Goal: Transaction & Acquisition: Obtain resource

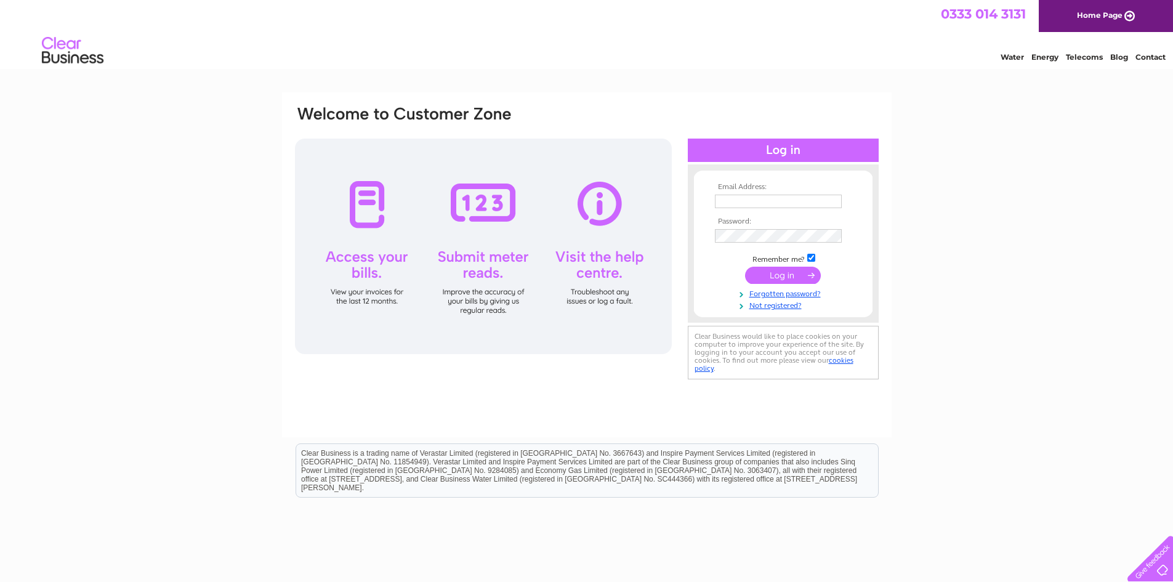
type input "Wateralls@Hotmail.co.uk"
click at [780, 278] on input "submit" at bounding box center [783, 275] width 76 height 17
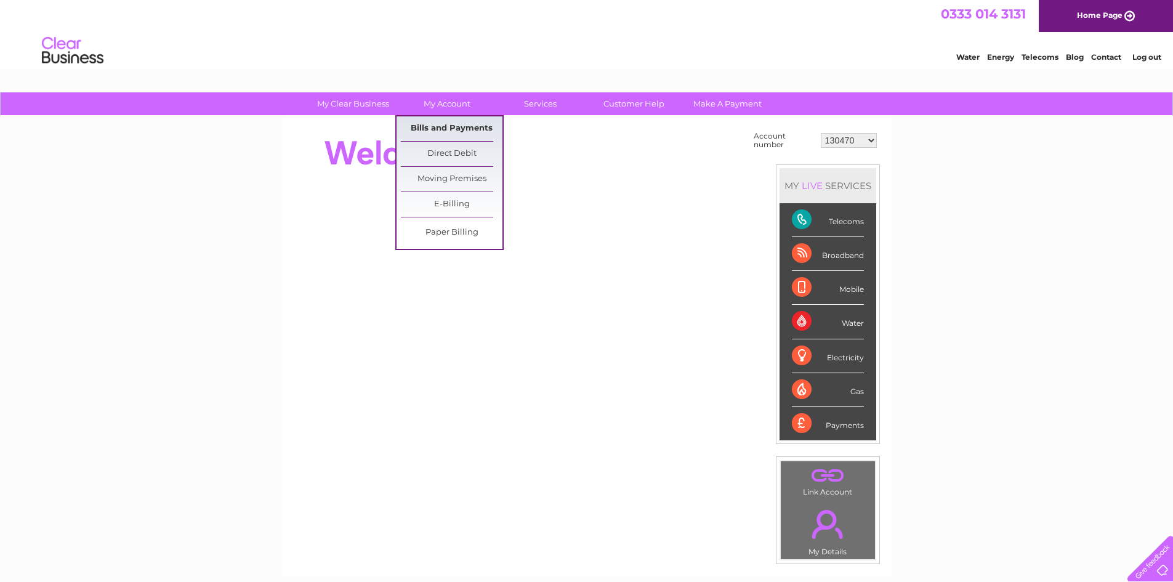
click at [479, 126] on link "Bills and Payments" at bounding box center [452, 128] width 102 height 25
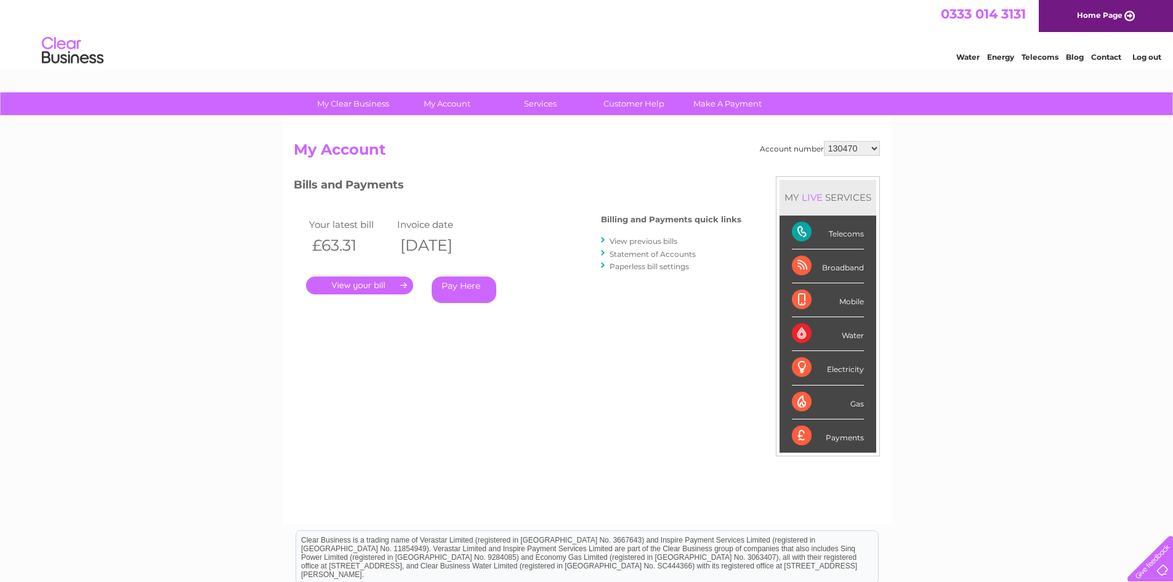
click at [391, 278] on link "." at bounding box center [359, 285] width 107 height 18
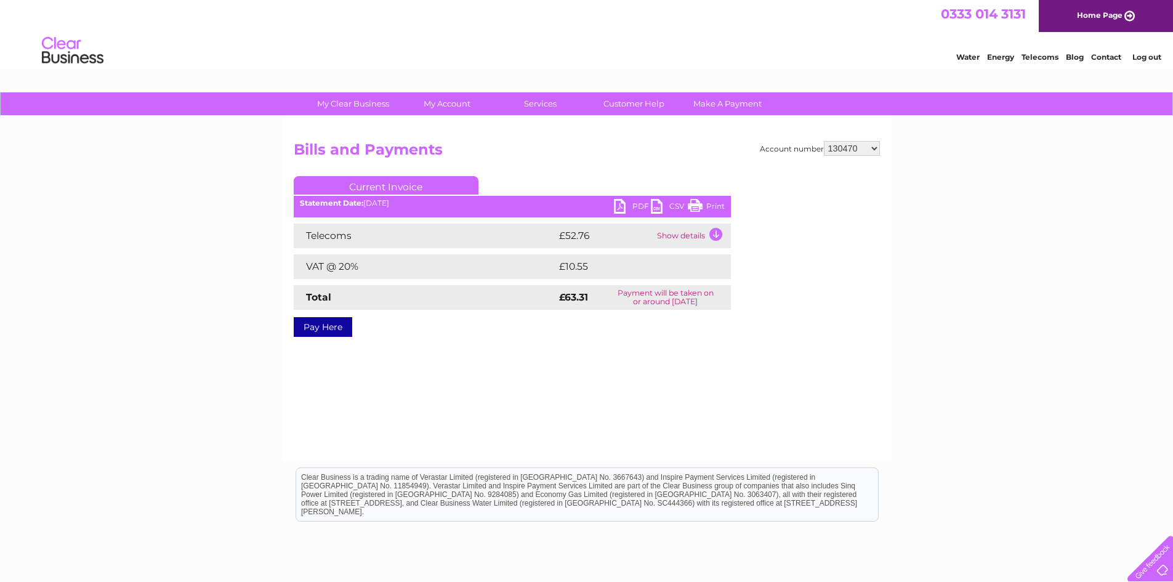
click at [627, 206] on link "PDF" at bounding box center [632, 208] width 37 height 18
click at [875, 146] on select "130470 317883 30294743" at bounding box center [852, 148] width 56 height 15
select select "317883"
click at [824, 141] on select "130470 317883 30294743" at bounding box center [852, 148] width 56 height 15
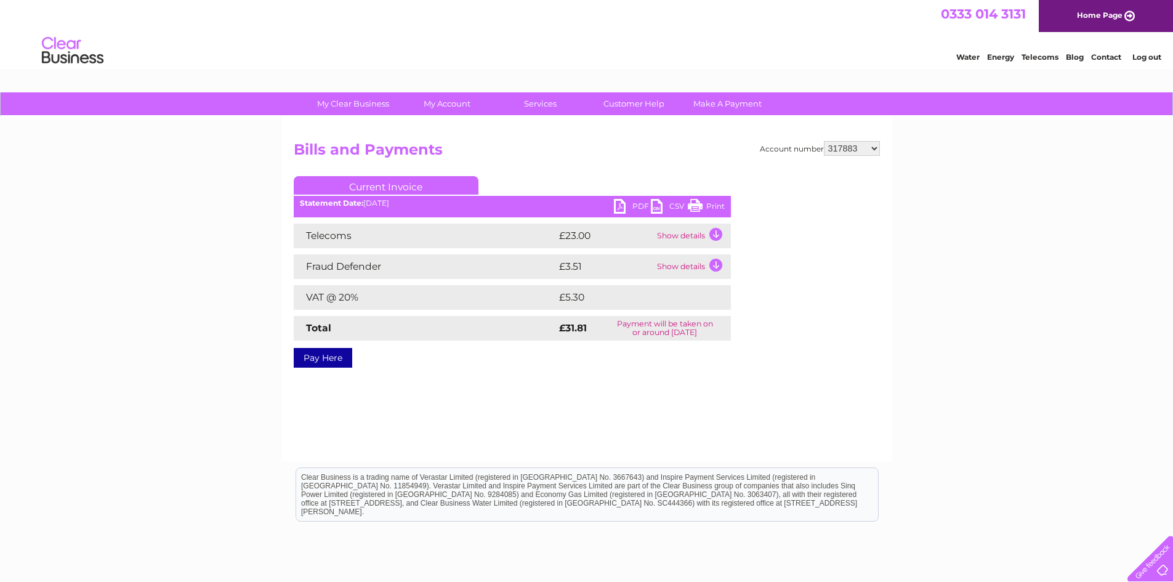
click at [625, 209] on link "PDF" at bounding box center [632, 208] width 37 height 18
click at [872, 146] on select "130470 317883 30294743" at bounding box center [852, 148] width 56 height 15
select select "30294743"
click at [824, 141] on select "130470 317883 30294743" at bounding box center [852, 148] width 56 height 15
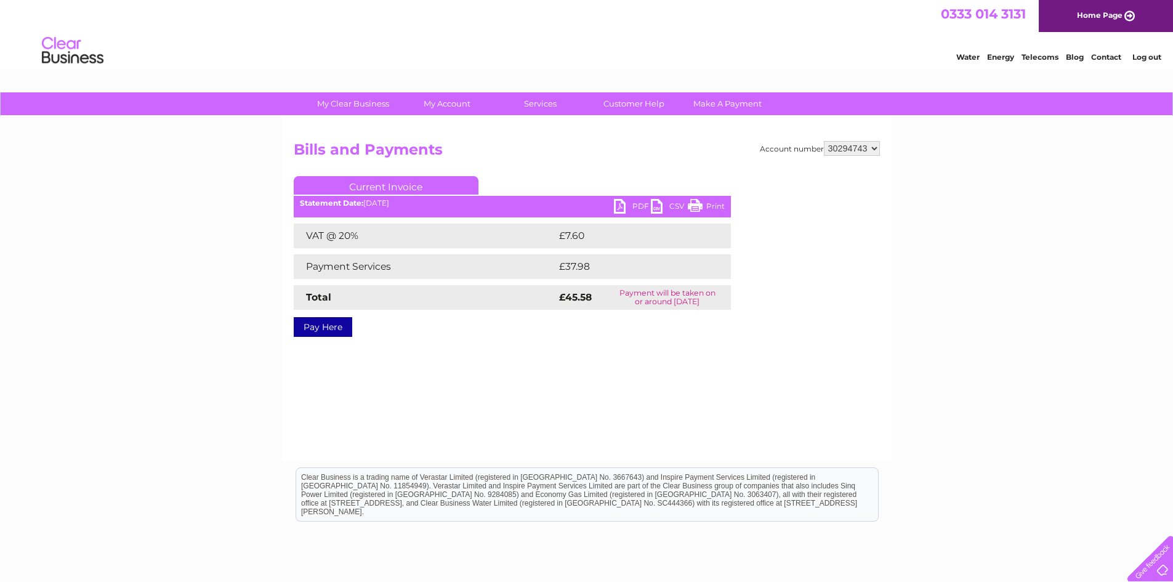
click at [620, 205] on link "PDF" at bounding box center [632, 208] width 37 height 18
click at [1139, 60] on link "Log out" at bounding box center [1146, 56] width 29 height 9
